Goal: Transaction & Acquisition: Purchase product/service

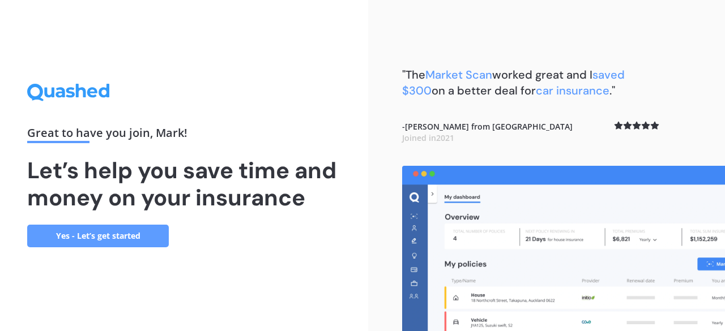
click at [116, 229] on link "Yes - Let’s get started" at bounding box center [98, 236] width 142 height 23
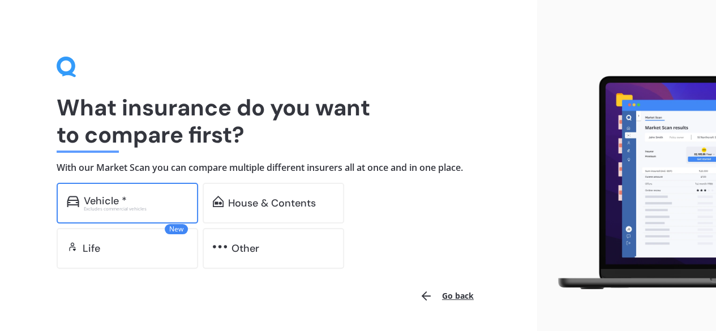
click at [122, 207] on div "Excludes commercial vehicles" at bounding box center [136, 209] width 104 height 5
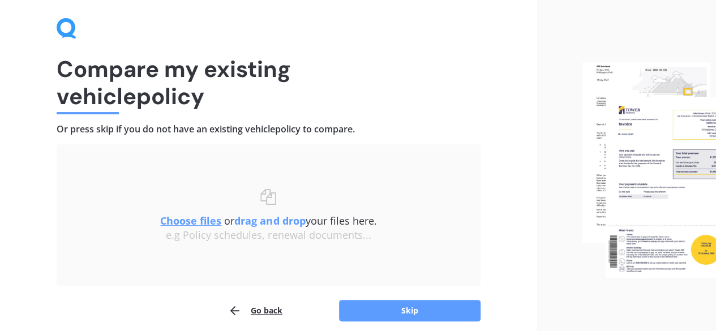
scroll to position [57, 0]
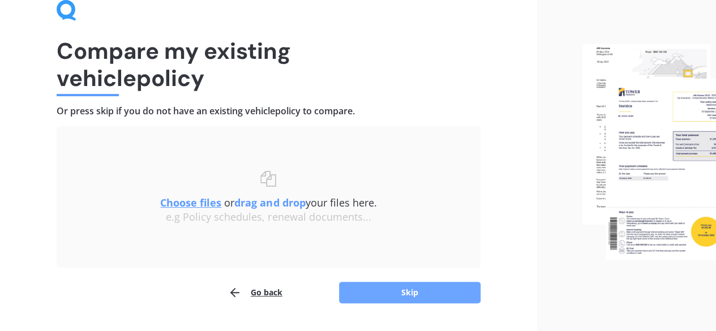
click at [377, 293] on button "Skip" at bounding box center [410, 293] width 142 height 22
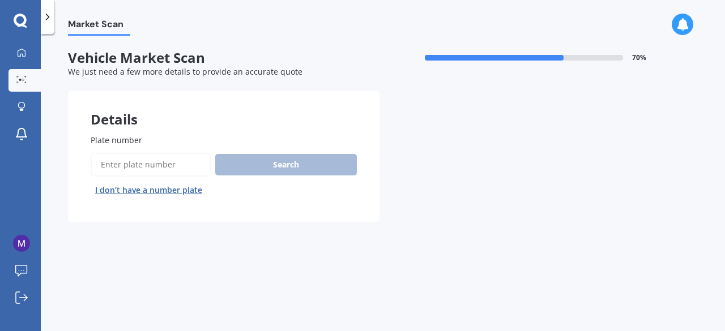
click at [174, 168] on input "Plate number" at bounding box center [151, 165] width 120 height 24
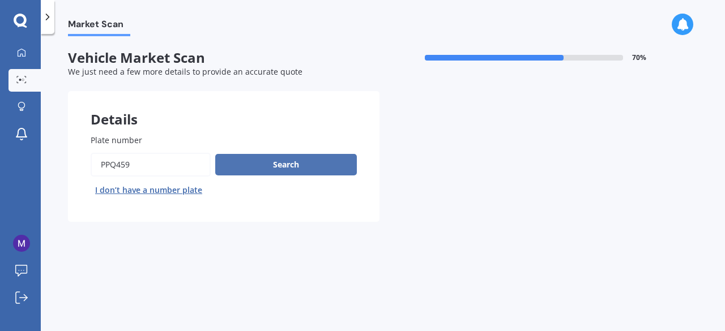
type input "ppq459"
click at [275, 168] on button "Search" at bounding box center [286, 165] width 142 height 22
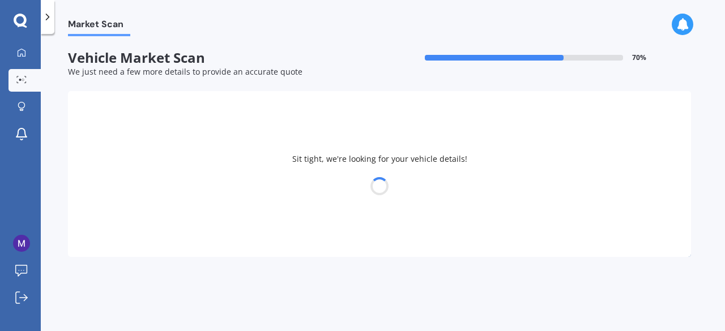
select select "SUBARU"
select select "LEGACY"
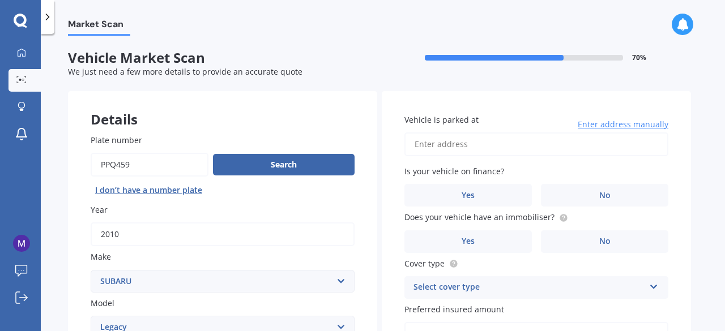
click at [472, 146] on input "Vehicle is parked at" at bounding box center [536, 145] width 264 height 24
type input "7"
type input "[STREET_ADDRESS]"
click at [592, 199] on label "No" at bounding box center [604, 195] width 127 height 23
click at [0, 0] on input "No" at bounding box center [0, 0] width 0 height 0
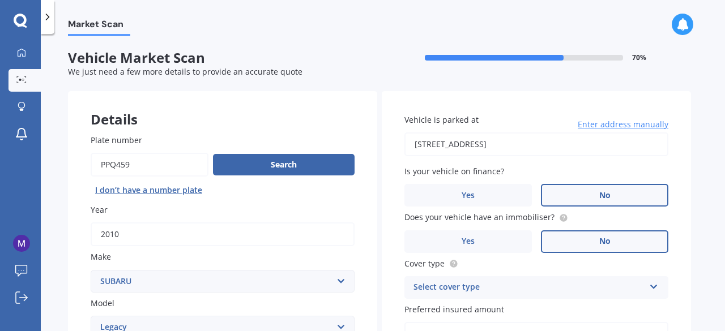
click at [591, 246] on label "No" at bounding box center [604, 242] width 127 height 23
click at [0, 0] on input "No" at bounding box center [0, 0] width 0 height 0
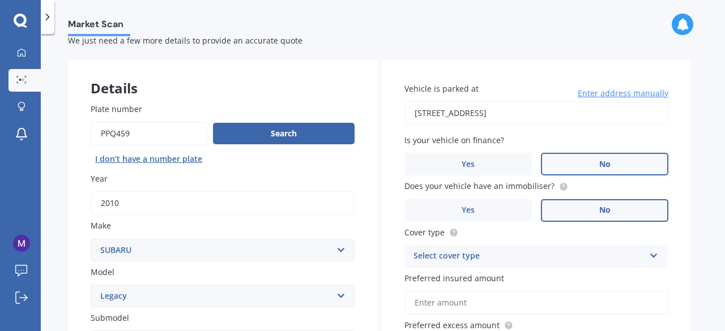
scroll to position [57, 0]
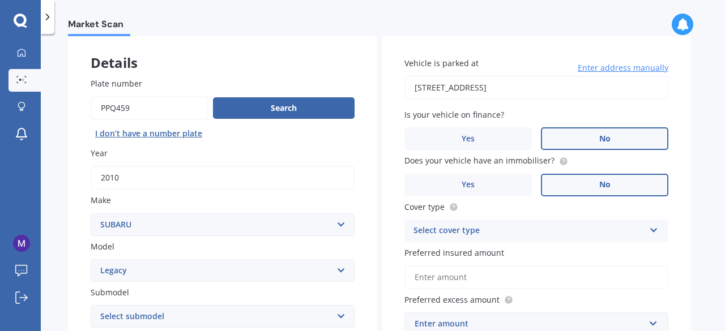
click at [588, 232] on div "Select cover type" at bounding box center [528, 231] width 231 height 14
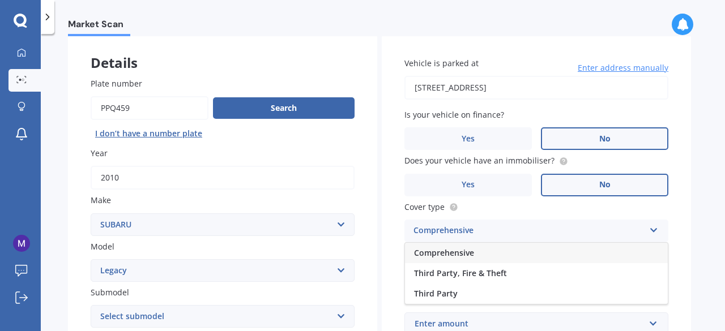
click at [553, 254] on div "Comprehensive" at bounding box center [536, 253] width 263 height 20
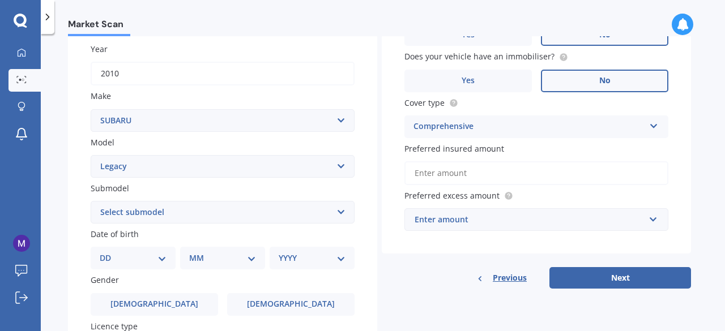
scroll to position [170, 0]
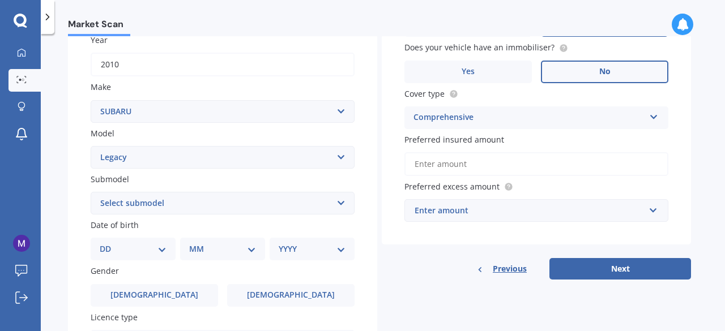
click at [510, 170] on input "Preferred insured amount" at bounding box center [536, 164] width 264 height 24
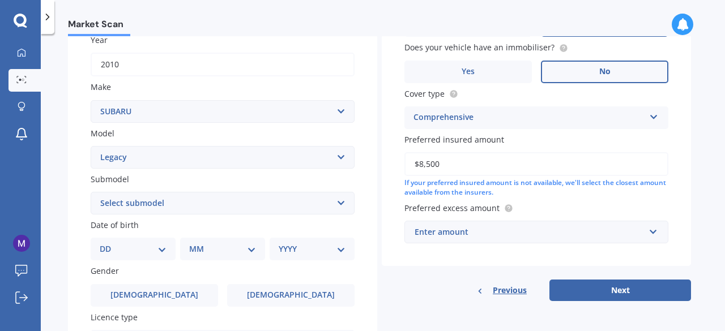
type input "$8,500"
click at [502, 233] on div "Enter amount" at bounding box center [530, 232] width 230 height 12
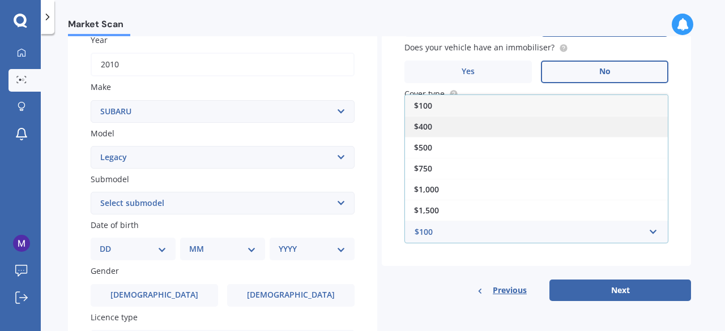
click at [466, 124] on div "$400" at bounding box center [536, 126] width 263 height 21
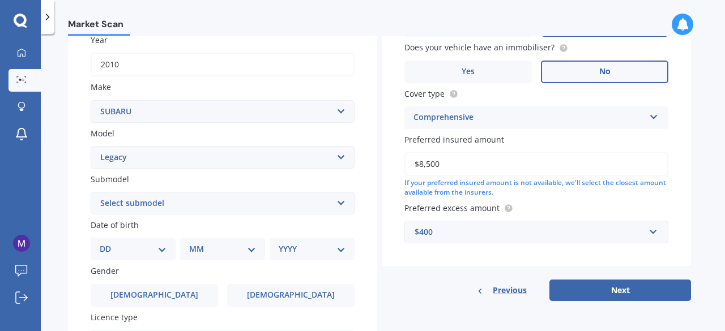
click at [435, 297] on div "Previous Next" at bounding box center [536, 291] width 309 height 22
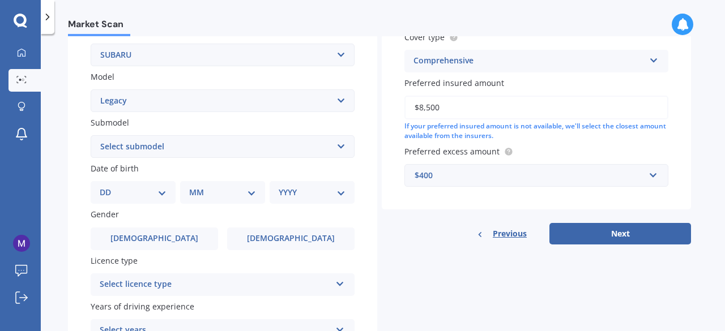
click at [172, 145] on select "Select submodel (All other non turbo) (All other turbo) 2.0i 2.0R 2.5i 2.5i Lux…" at bounding box center [223, 146] width 264 height 23
select select "2.5I"
click at [91, 136] on select "Select submodel (All other non turbo) (All other turbo) 2.0i 2.0R 2.5i 2.5i Lux…" at bounding box center [223, 146] width 264 height 23
click at [127, 202] on div "DD 01 02 03 04 05 06 07 08 09 10 11 12 13 14 15 16 17 18 19 20 21 22 23 24 25 2…" at bounding box center [133, 192] width 85 height 23
click at [144, 194] on select "DD 01 02 03 04 05 06 07 08 09 10 11 12 13 14 15 16 17 18 19 20 21 22 23 24 25 2…" at bounding box center [133, 192] width 67 height 12
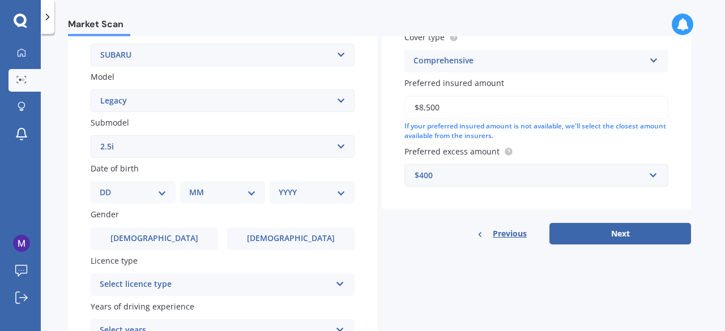
select select "12"
click at [109, 187] on select "DD 01 02 03 04 05 06 07 08 09 10 11 12 13 14 15 16 17 18 19 20 21 22 23 24 25 2…" at bounding box center [133, 192] width 67 height 12
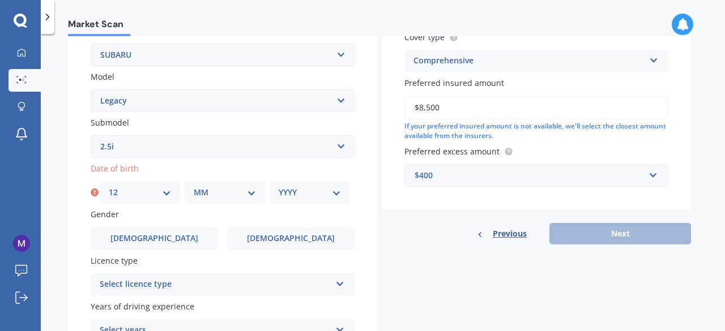
click at [212, 198] on select "MM 01 02 03 04 05 06 07 08 09 10 11 12" at bounding box center [225, 192] width 62 height 12
select select "03"
click at [194, 187] on select "MM 01 02 03 04 05 06 07 08 09 10 11 12" at bounding box center [225, 192] width 62 height 12
click at [288, 193] on select "YYYY 2025 2024 2023 2022 2021 2020 2019 2018 2017 2016 2015 2014 2013 2012 2011…" at bounding box center [310, 192] width 62 height 12
select select "1977"
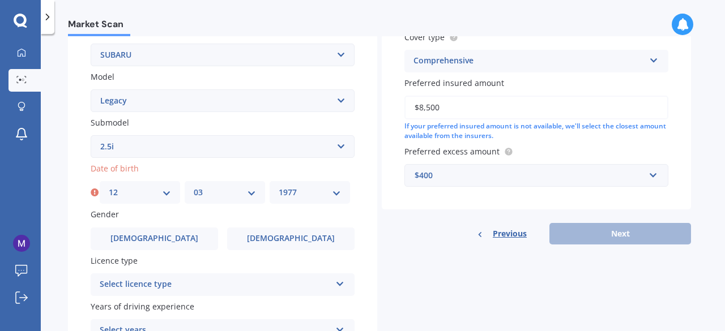
click at [279, 187] on select "YYYY 2025 2024 2023 2022 2021 2020 2019 2018 2017 2016 2015 2014 2013 2012 2011…" at bounding box center [310, 192] width 62 height 12
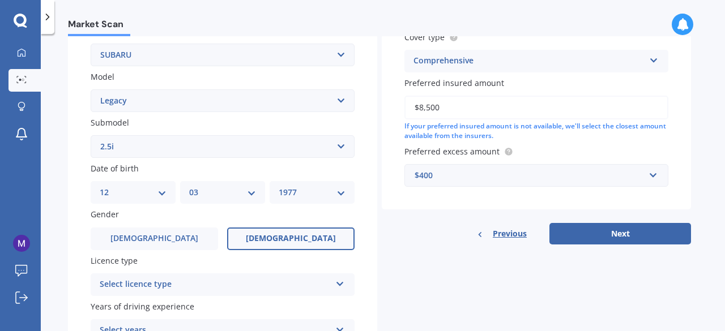
click at [253, 232] on label "[DEMOGRAPHIC_DATA]" at bounding box center [290, 239] width 127 height 23
click at [0, 0] on input "[DEMOGRAPHIC_DATA]" at bounding box center [0, 0] width 0 height 0
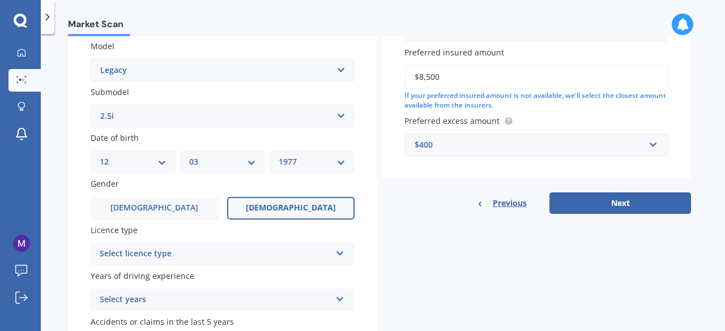
scroll to position [283, 0]
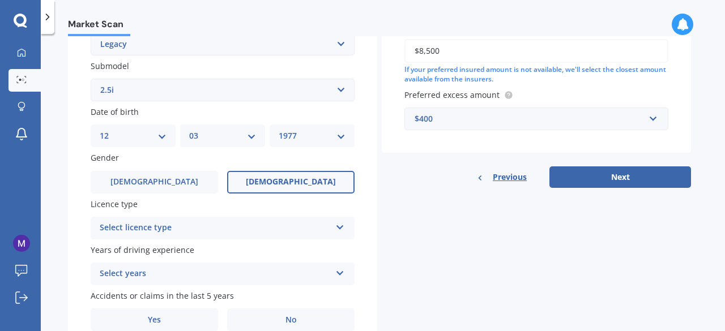
click at [215, 229] on div "Select licence type" at bounding box center [215, 228] width 231 height 14
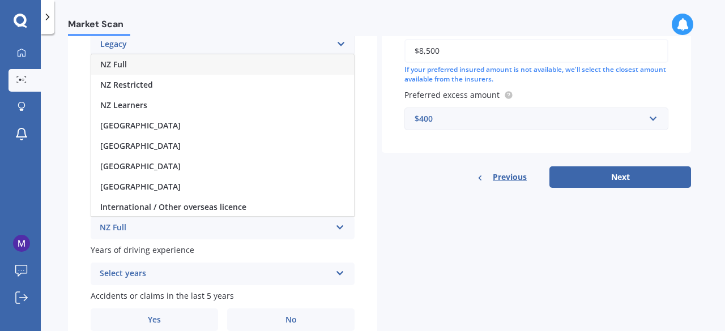
click at [141, 71] on div "NZ Full" at bounding box center [222, 64] width 263 height 20
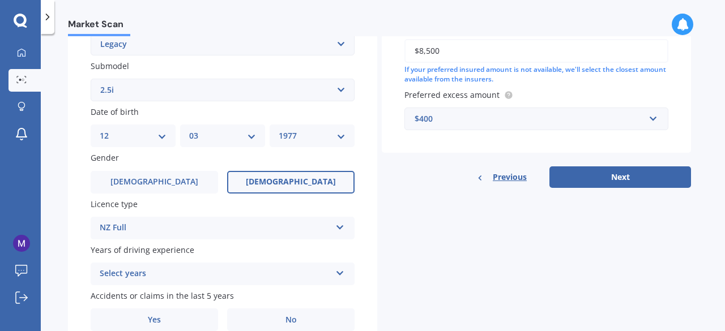
scroll to position [337, 0]
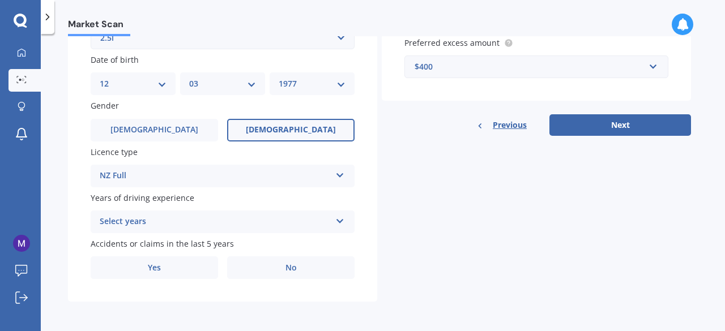
click at [237, 221] on div "Select years" at bounding box center [215, 222] width 231 height 14
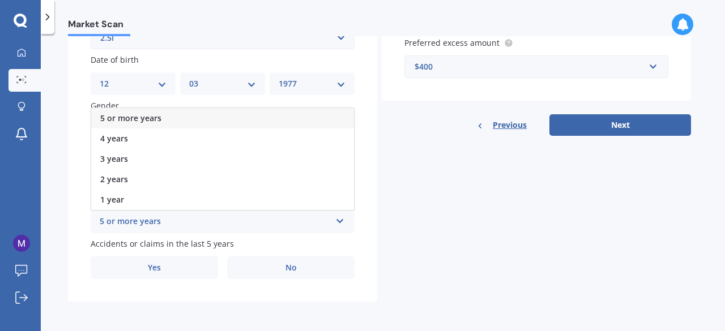
click at [159, 123] on span "5 or more years" at bounding box center [130, 118] width 61 height 11
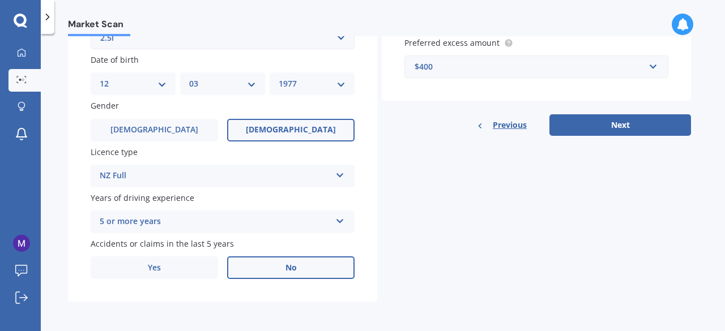
click at [267, 271] on label "No" at bounding box center [290, 268] width 127 height 23
click at [0, 0] on input "No" at bounding box center [0, 0] width 0 height 0
click at [609, 126] on button "Next" at bounding box center [620, 125] width 142 height 22
select select "12"
select select "03"
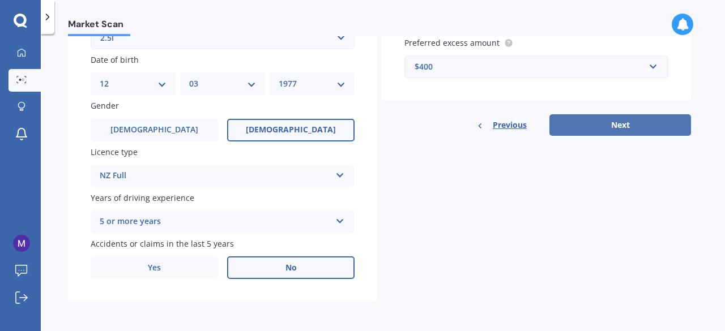
select select "1977"
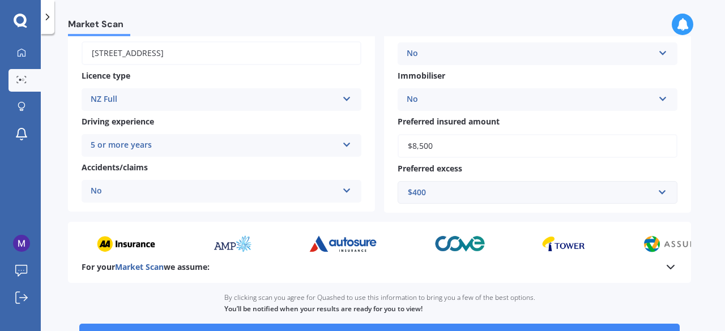
scroll to position [227, 0]
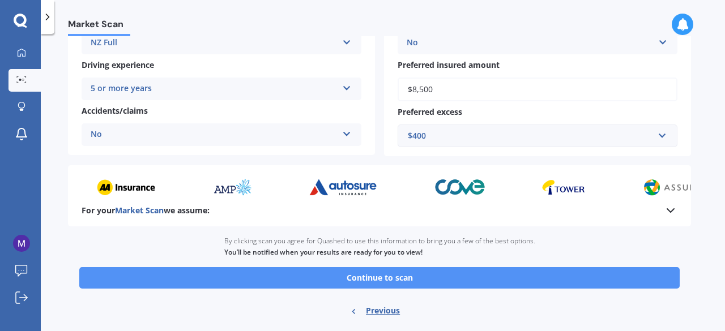
click at [419, 278] on button "Continue to scan" at bounding box center [379, 278] width 600 height 22
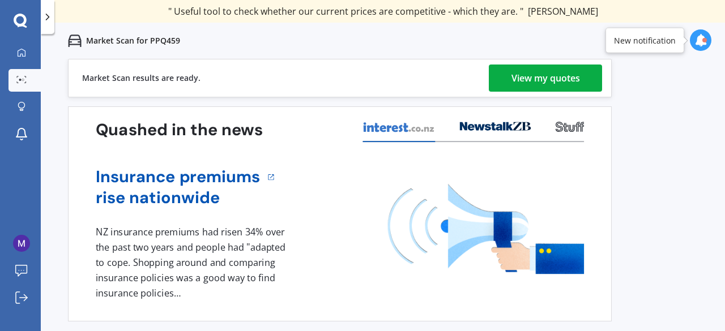
click at [528, 73] on div "View my quotes" at bounding box center [545, 78] width 69 height 27
